Goal: Find specific page/section: Find specific page/section

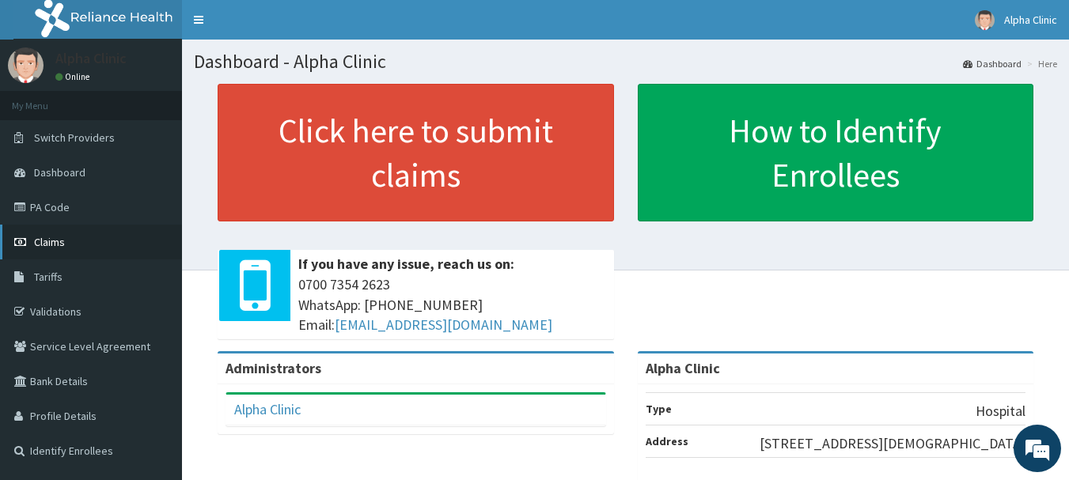
click at [89, 234] on link "Claims" at bounding box center [91, 242] width 182 height 35
